Goal: Use online tool/utility: Utilize a website feature to perform a specific function

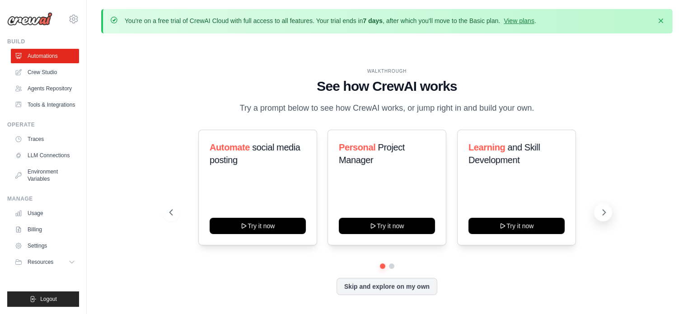
click at [601, 216] on icon at bounding box center [603, 212] width 9 height 9
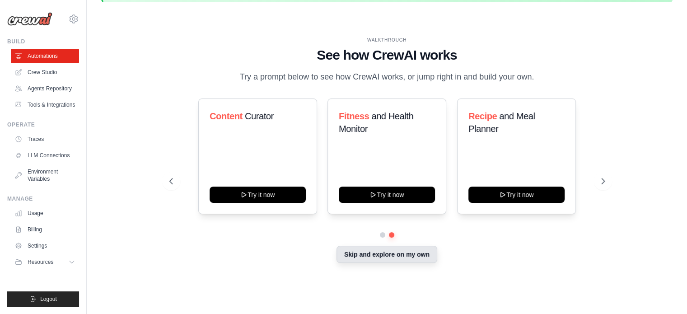
click at [351, 253] on button "Skip and explore on my own" at bounding box center [387, 254] width 101 height 17
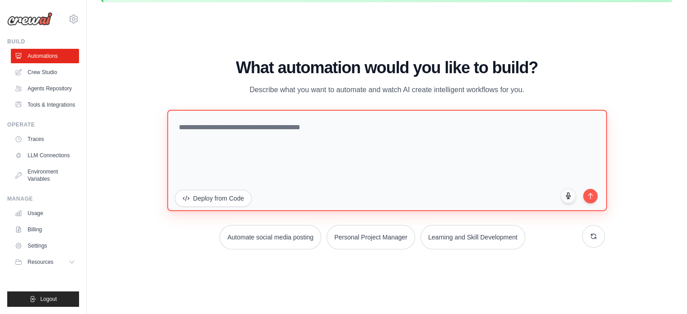
click at [218, 136] on textarea at bounding box center [387, 159] width 440 height 101
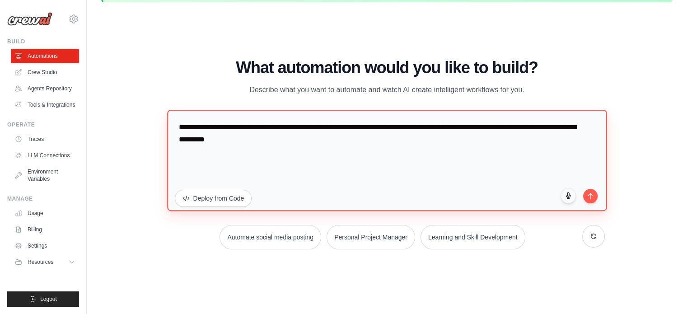
click at [584, 200] on textarea "**********" at bounding box center [387, 159] width 440 height 101
type textarea "**********"
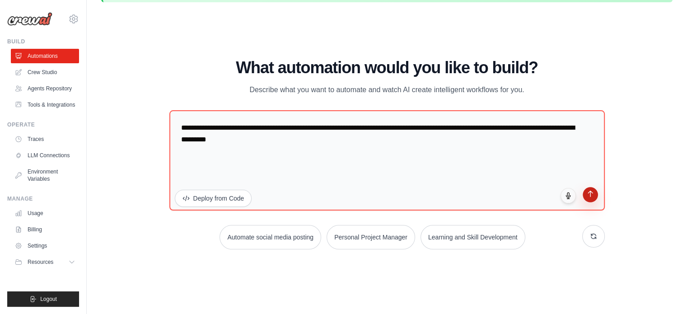
click at [589, 198] on button "submit" at bounding box center [590, 194] width 15 height 15
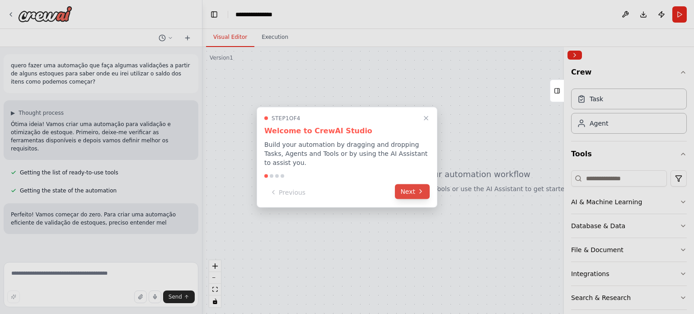
click at [412, 184] on button "Next" at bounding box center [412, 191] width 35 height 15
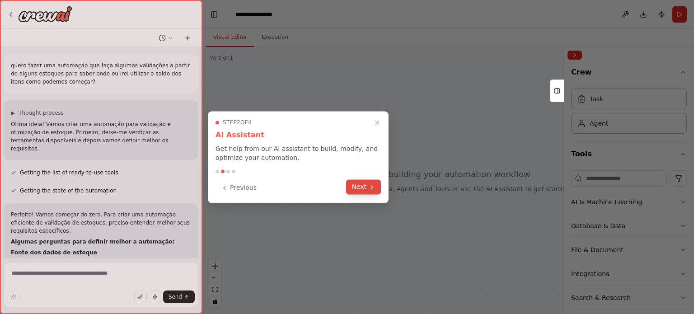
click at [360, 194] on button "Next" at bounding box center [363, 186] width 35 height 15
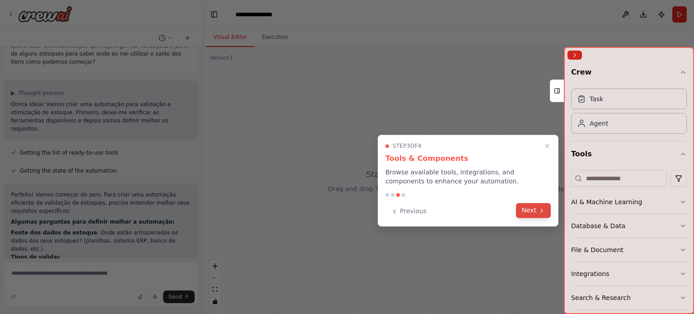
click at [526, 213] on button "Next" at bounding box center [533, 210] width 35 height 15
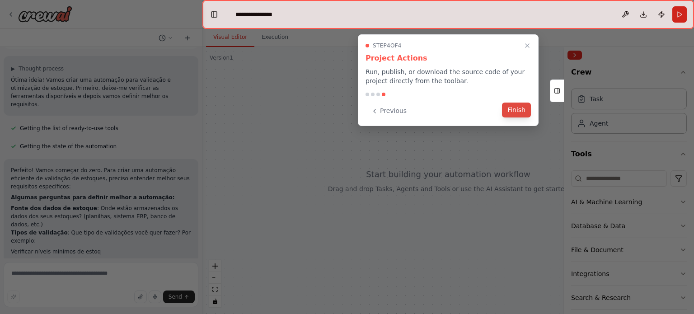
click at [513, 111] on button "Finish" at bounding box center [516, 110] width 29 height 15
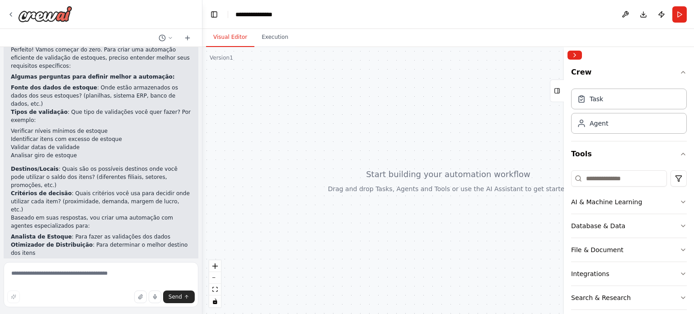
scroll to position [174, 0]
